Goal: Task Accomplishment & Management: Manage account settings

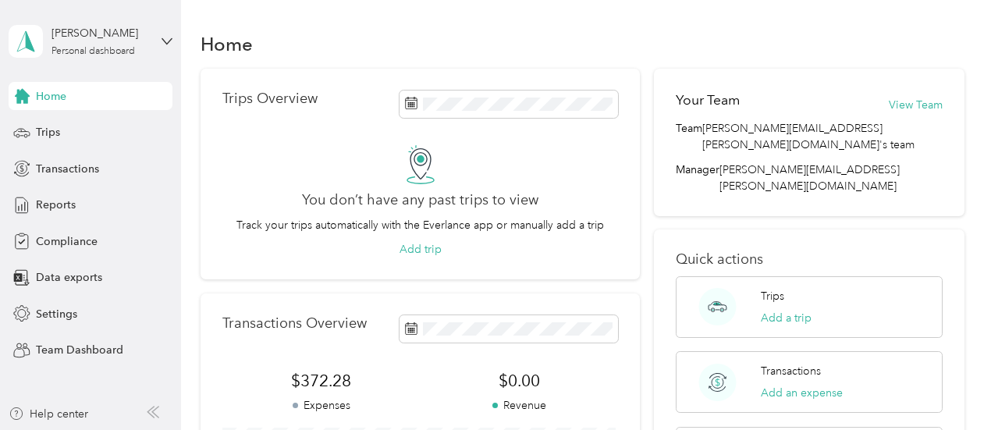
click at [166, 34] on div "[PERSON_NAME] Personal dashboard" at bounding box center [91, 41] width 164 height 55
click at [81, 129] on div "Team dashboard" at bounding box center [261, 128] width 483 height 27
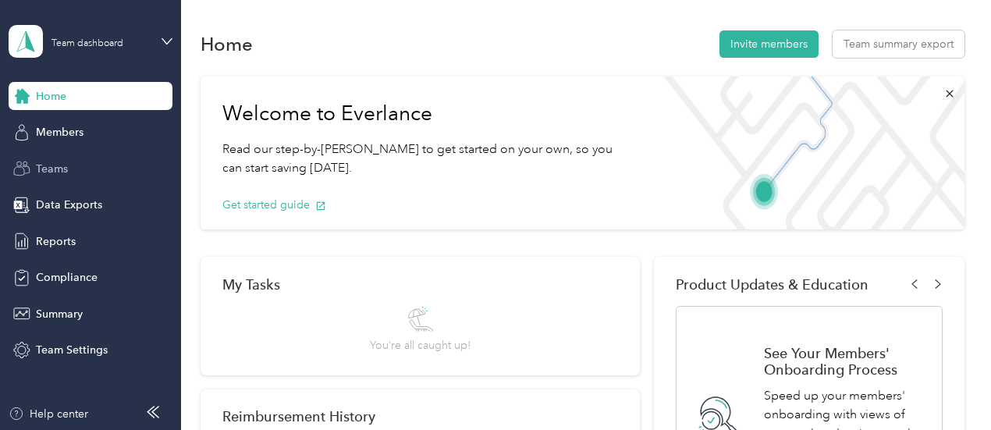
click at [66, 166] on span "Teams" at bounding box center [52, 169] width 32 height 16
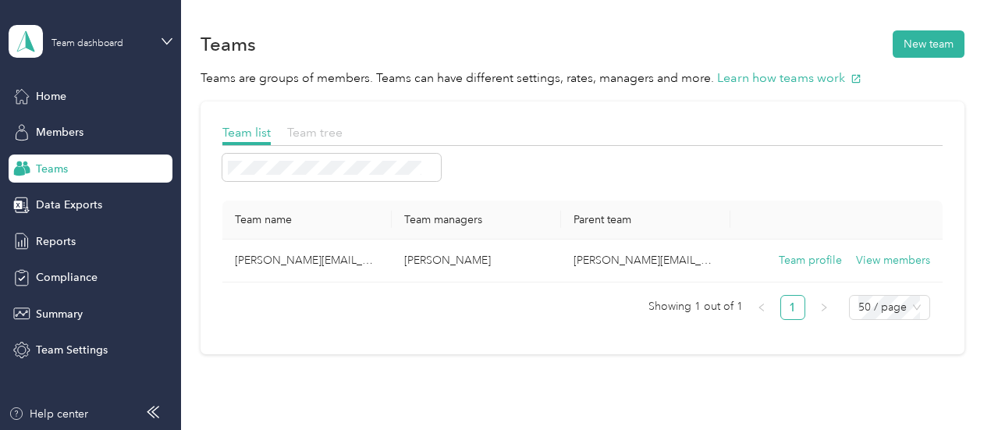
click at [307, 132] on span "Team tree" at bounding box center [314, 132] width 55 height 15
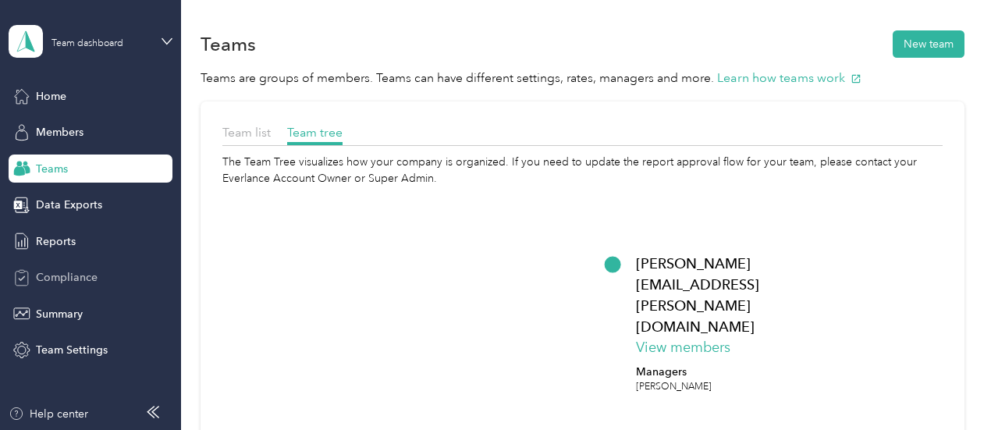
click at [78, 287] on div "Compliance" at bounding box center [91, 278] width 164 height 28
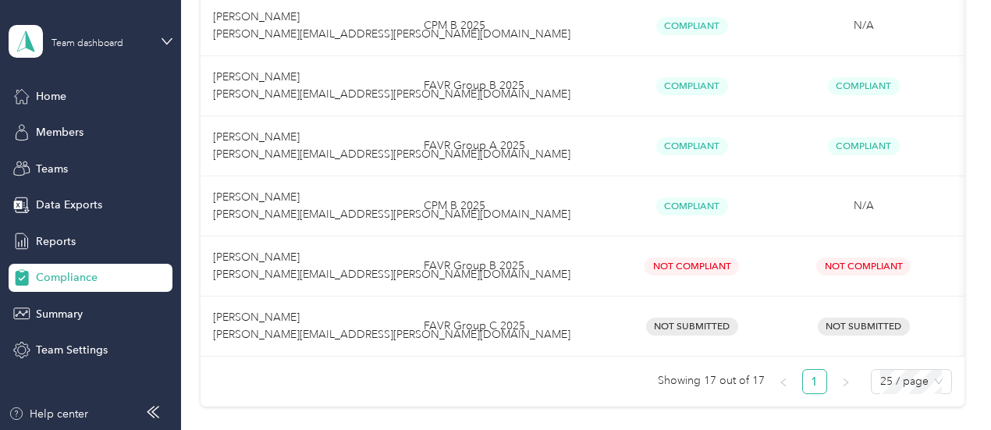
scroll to position [1016, 0]
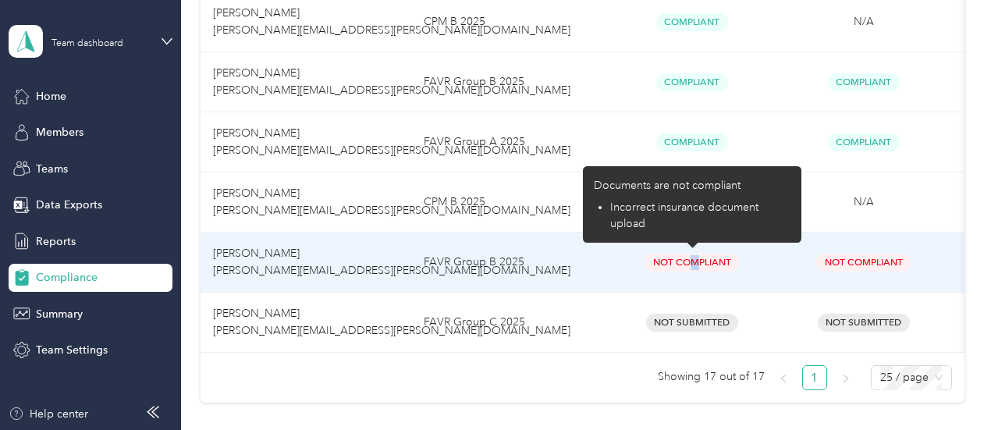
click at [696, 262] on span "Not Compliant" at bounding box center [691, 263] width 94 height 18
